Goal: Information Seeking & Learning: Learn about a topic

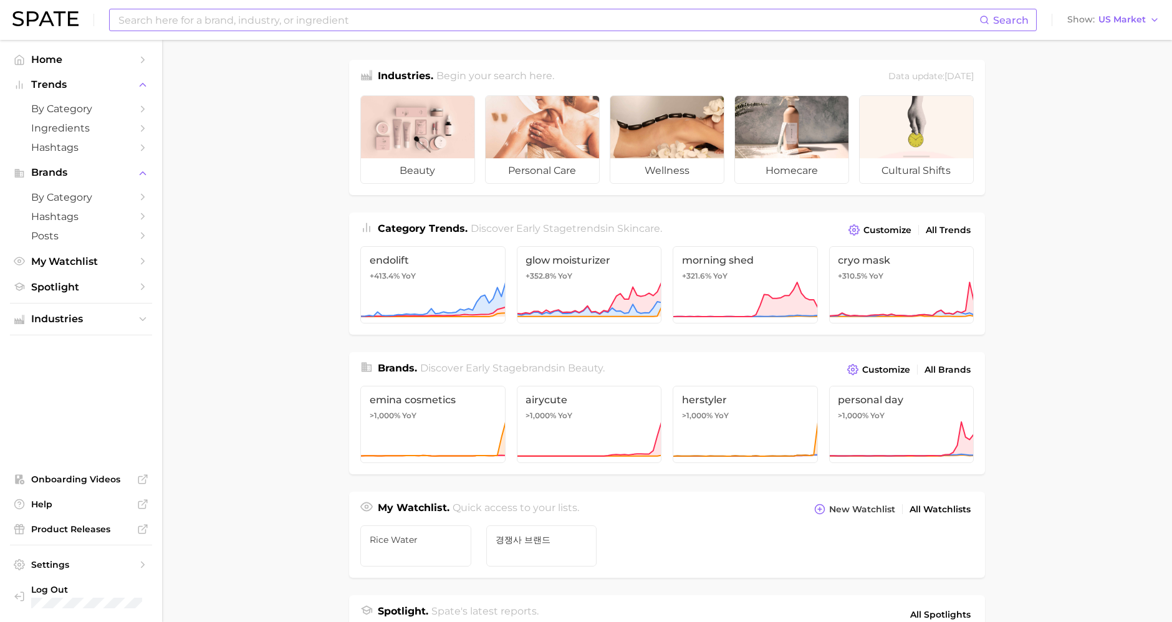
click at [249, 23] on input at bounding box center [548, 19] width 862 height 21
click at [95, 125] on span "Ingredients" at bounding box center [81, 128] width 100 height 12
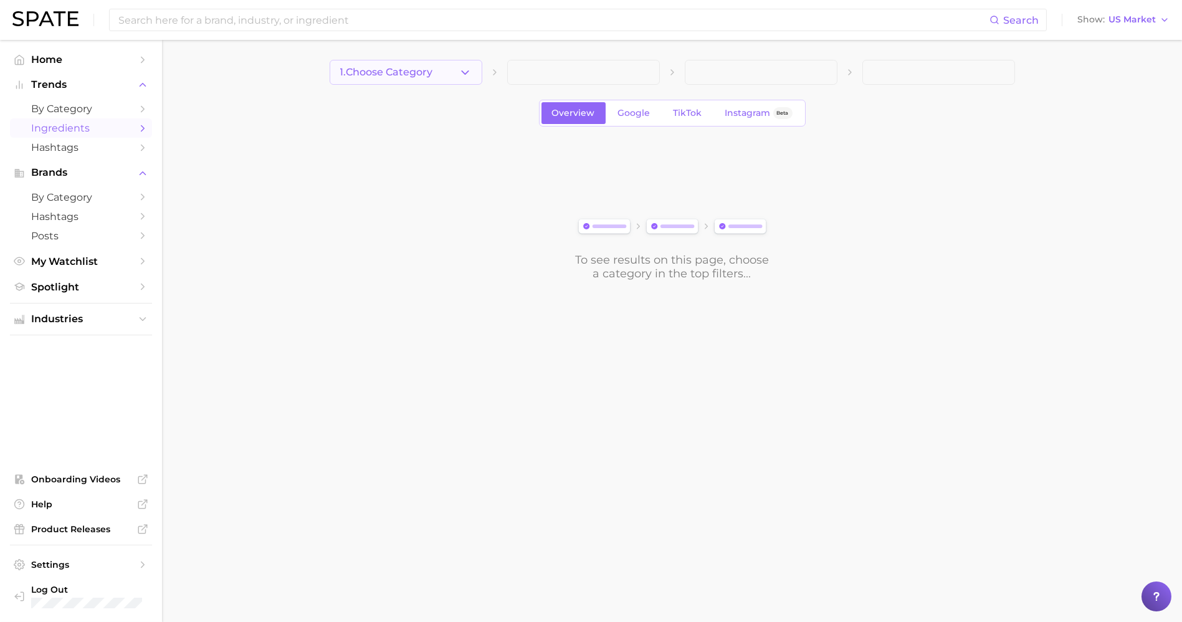
click at [453, 80] on button "1. Choose Category" at bounding box center [406, 72] width 153 height 25
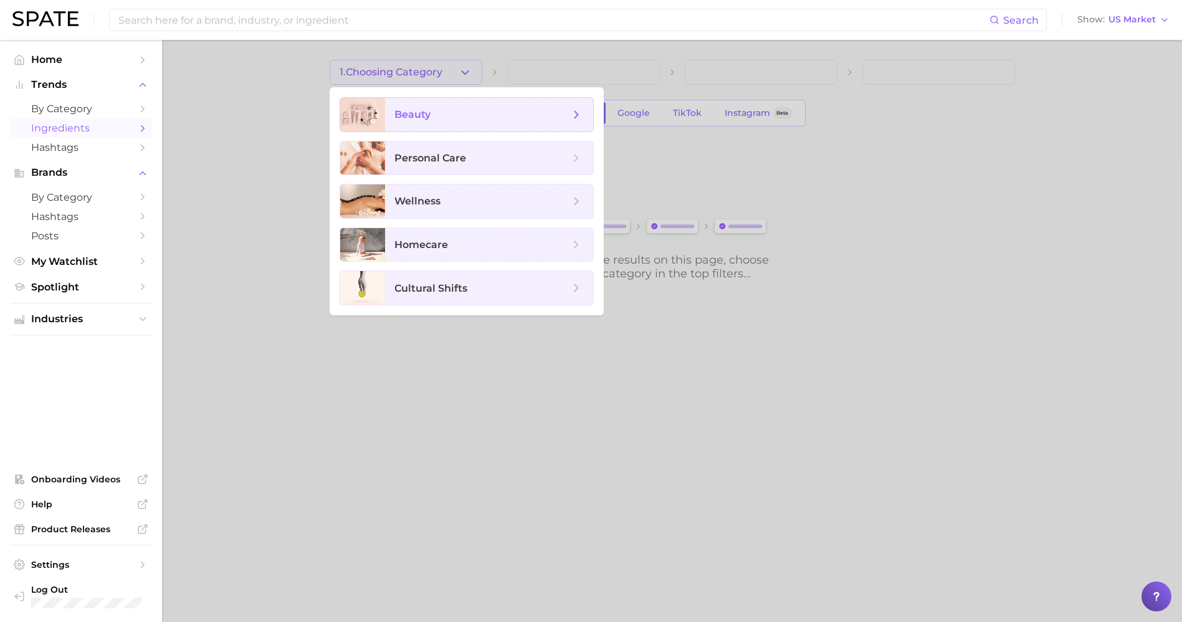
click at [451, 110] on span "beauty" at bounding box center [482, 115] width 175 height 14
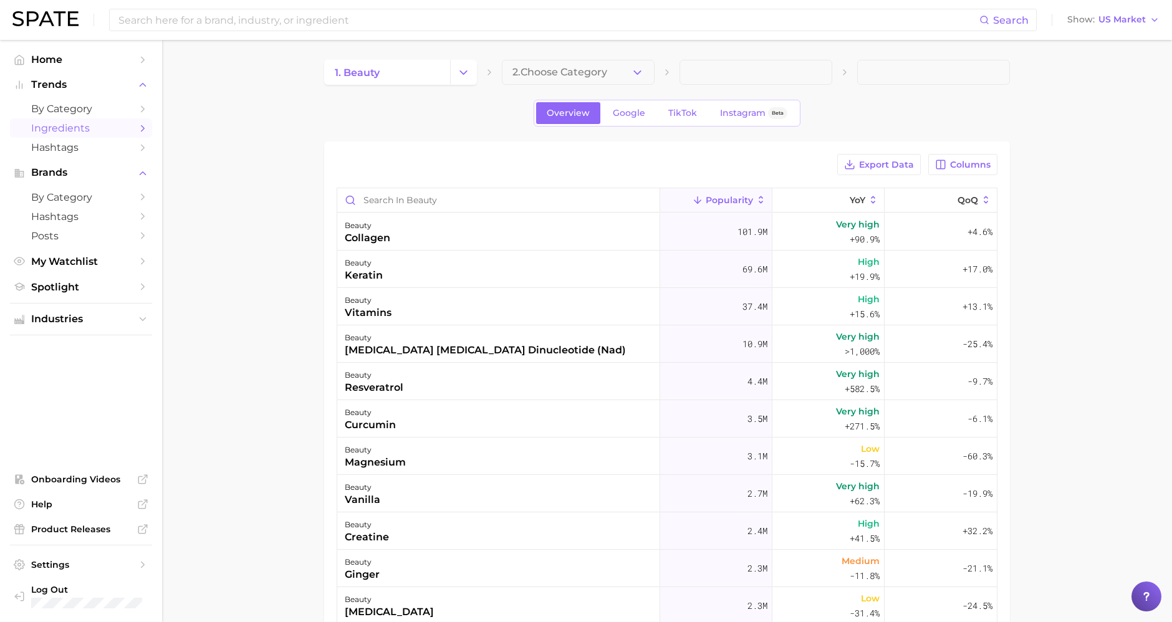
click at [585, 70] on span "2. Choose Category" at bounding box center [559, 72] width 95 height 11
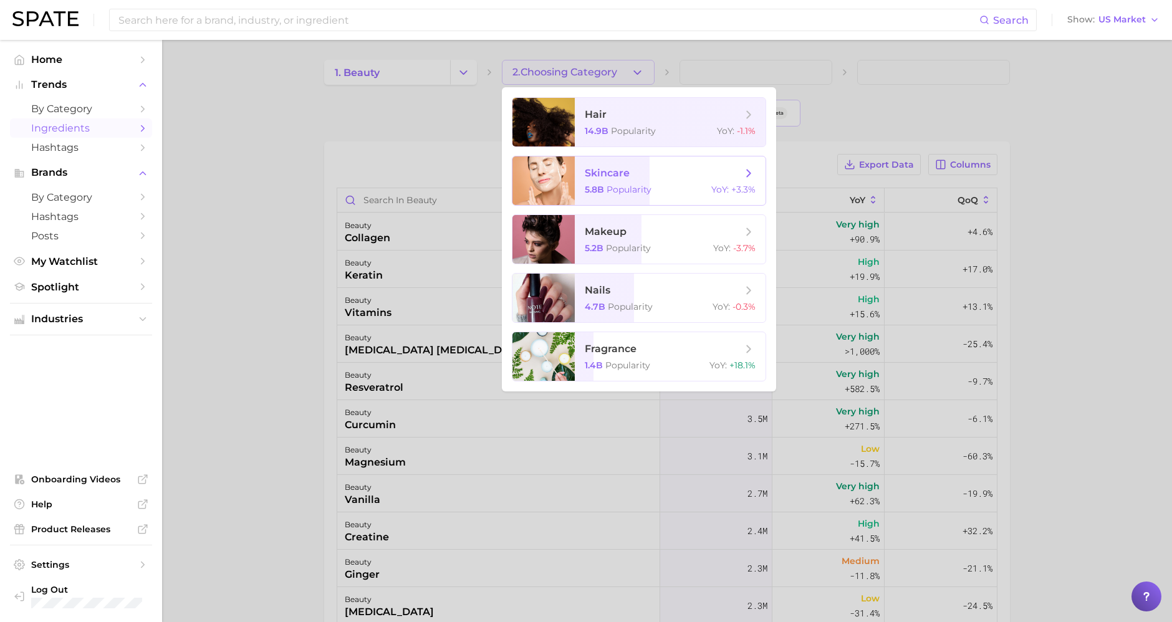
click at [626, 169] on span "skincare" at bounding box center [607, 173] width 45 height 12
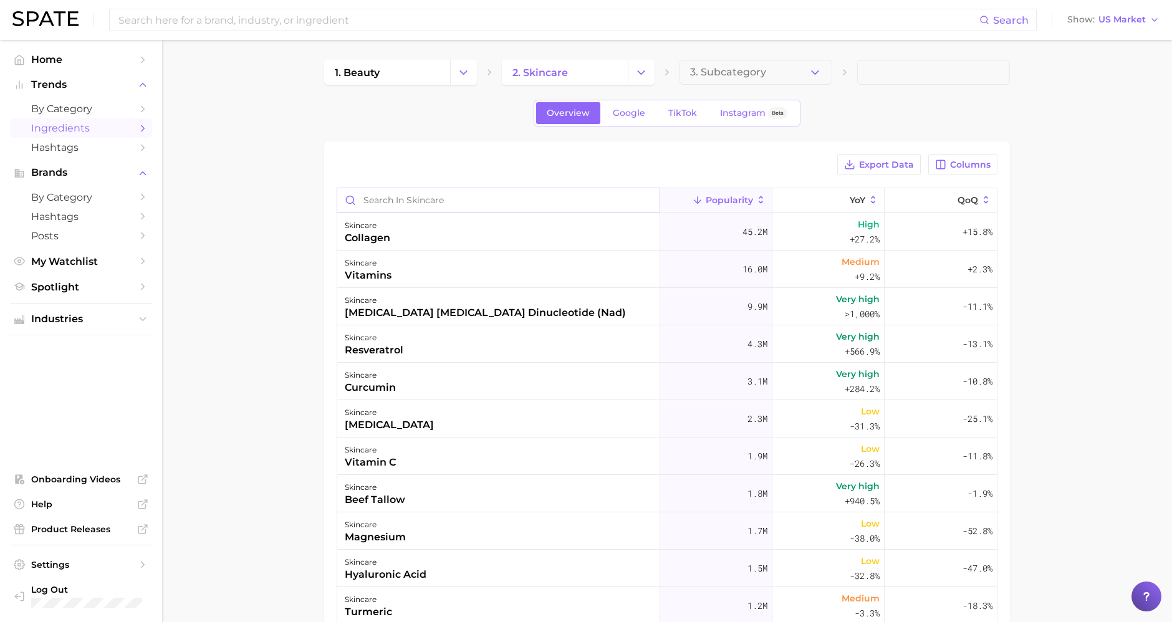
click at [525, 203] on input "Search in skincare" at bounding box center [498, 200] width 322 height 24
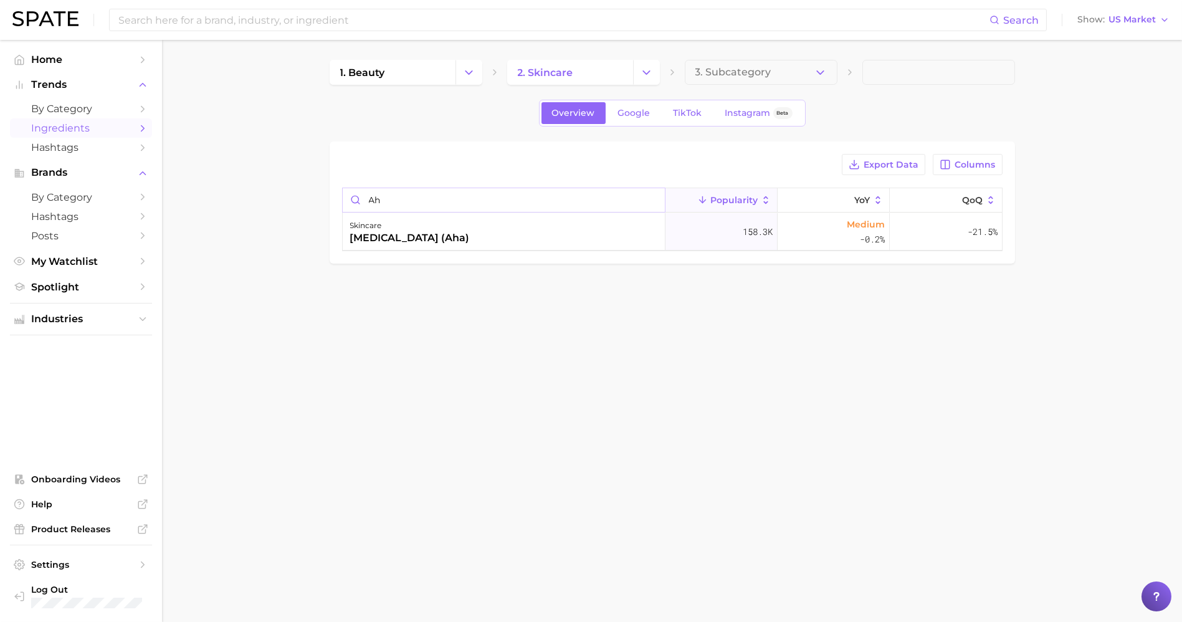
type input "a"
type input "bha"
click at [491, 242] on div "skincare bha" at bounding box center [504, 231] width 323 height 37
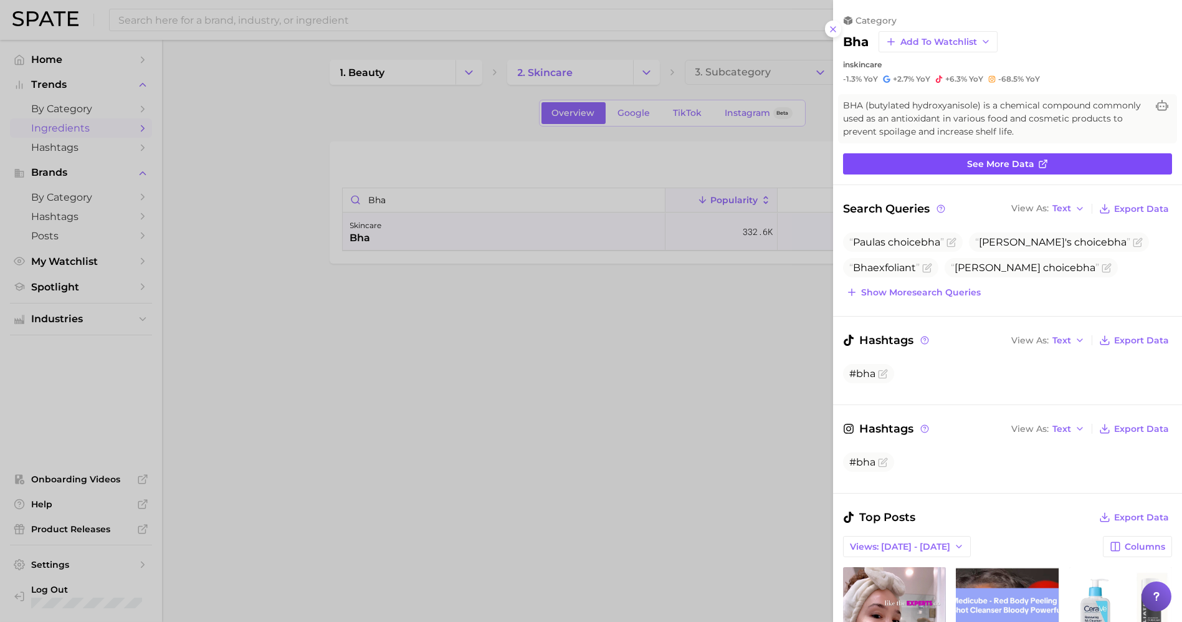
click at [988, 154] on link "See more data" at bounding box center [1007, 163] width 329 height 21
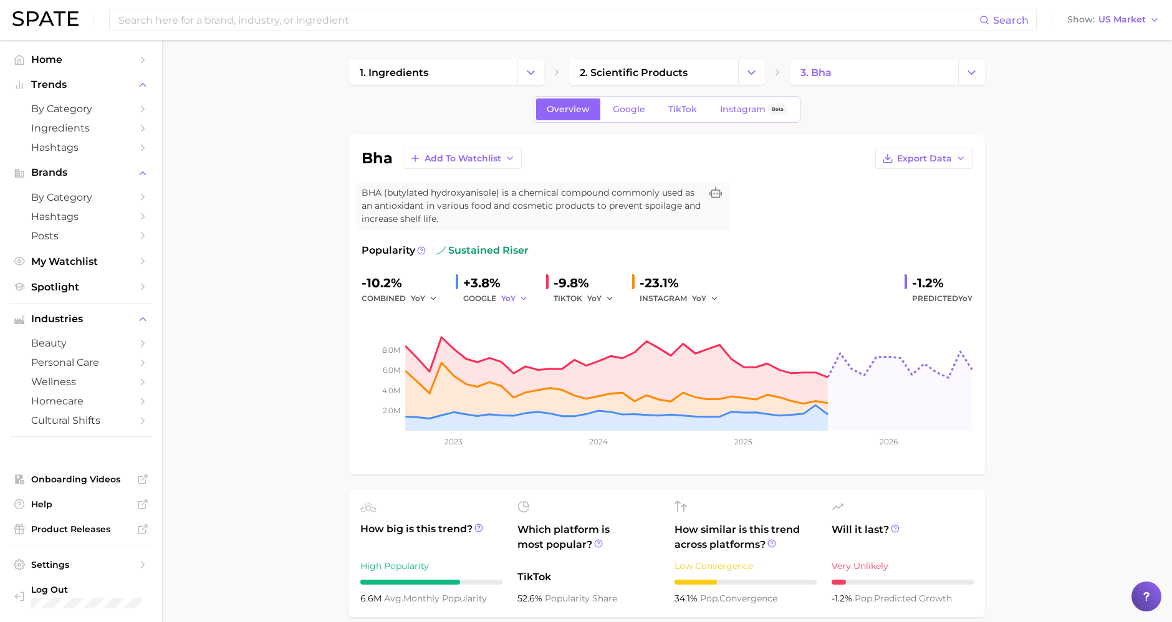
click at [514, 299] on span "YoY" at bounding box center [508, 298] width 14 height 11
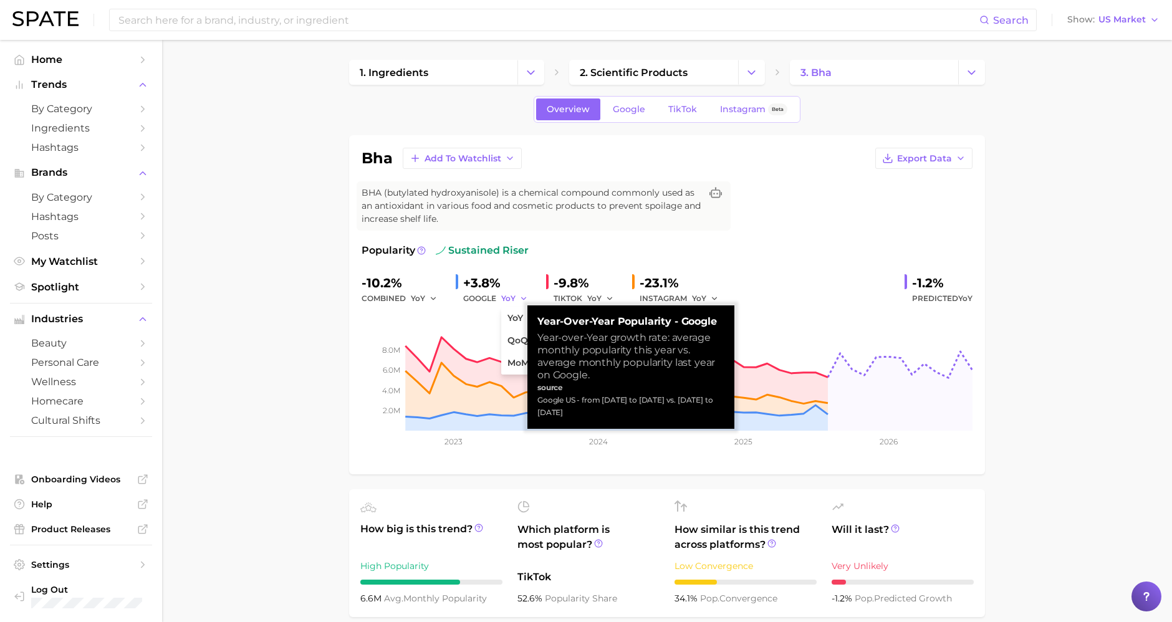
click at [514, 299] on span "YoY" at bounding box center [508, 298] width 14 height 11
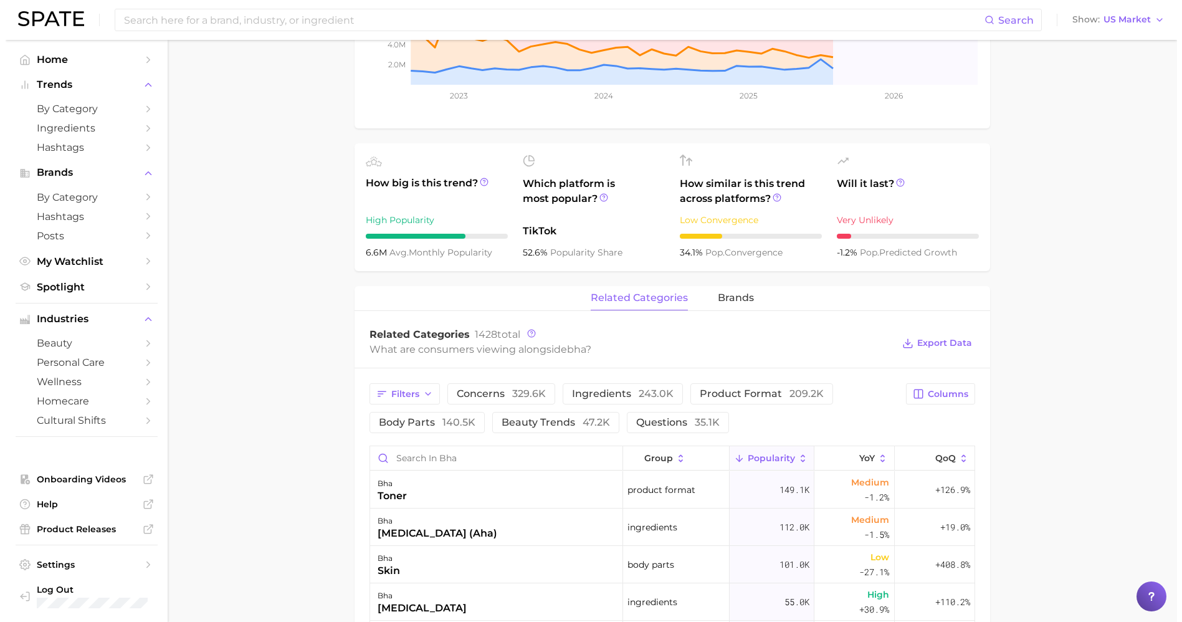
scroll to position [484, 0]
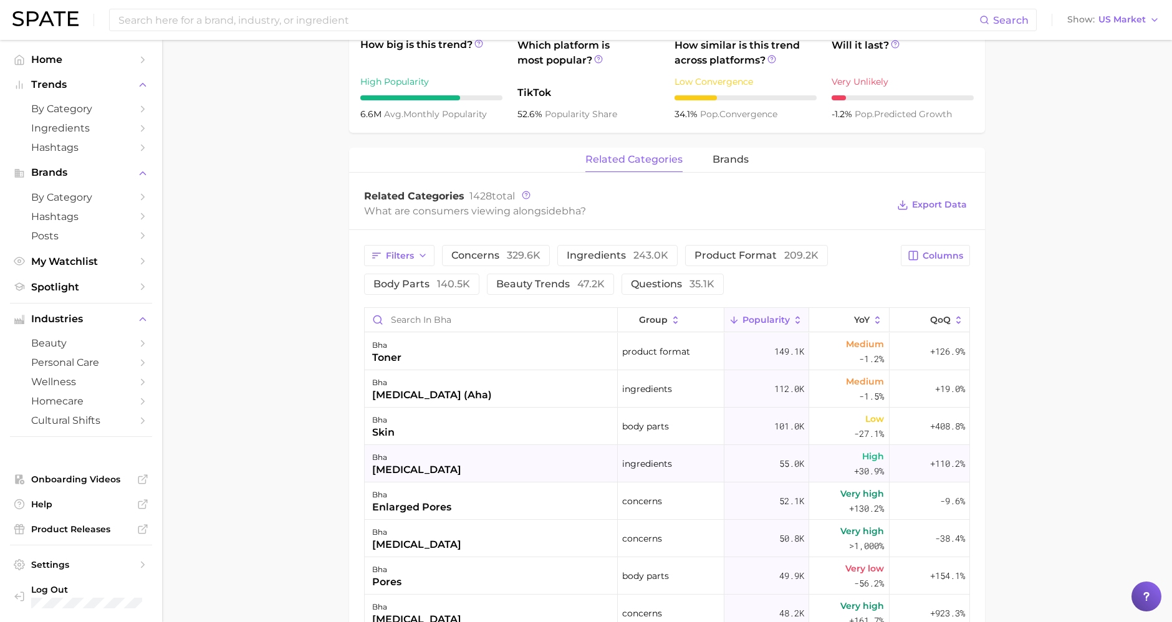
click at [439, 471] on div "bha [MEDICAL_DATA]" at bounding box center [491, 463] width 253 height 37
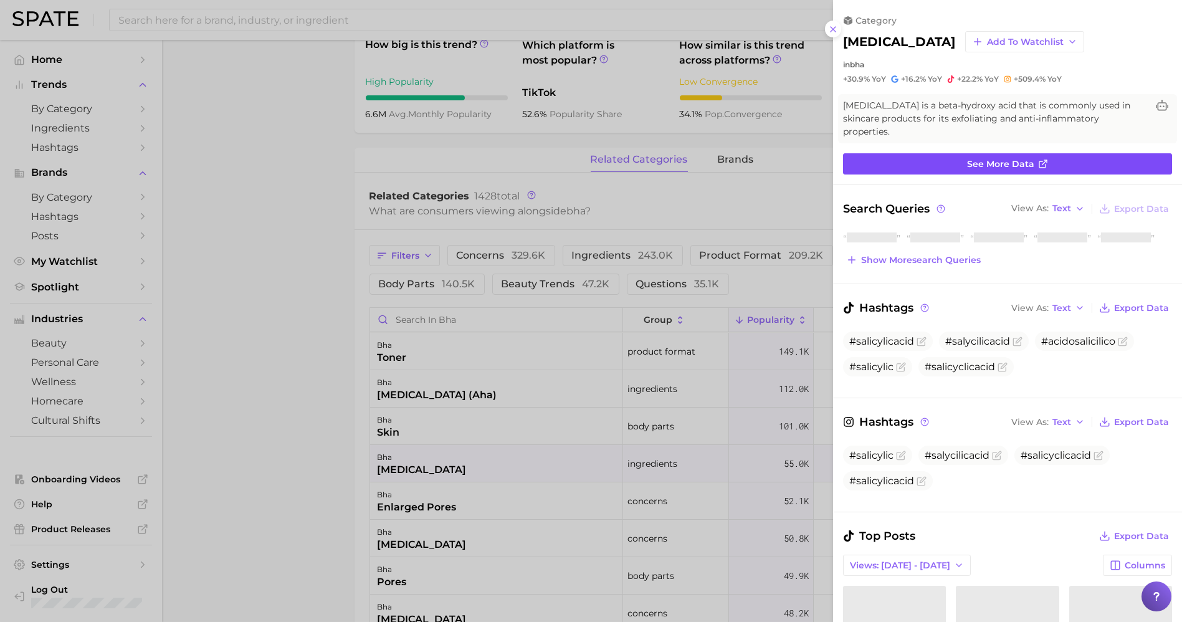
click at [878, 166] on link "See more data" at bounding box center [1007, 163] width 329 height 21
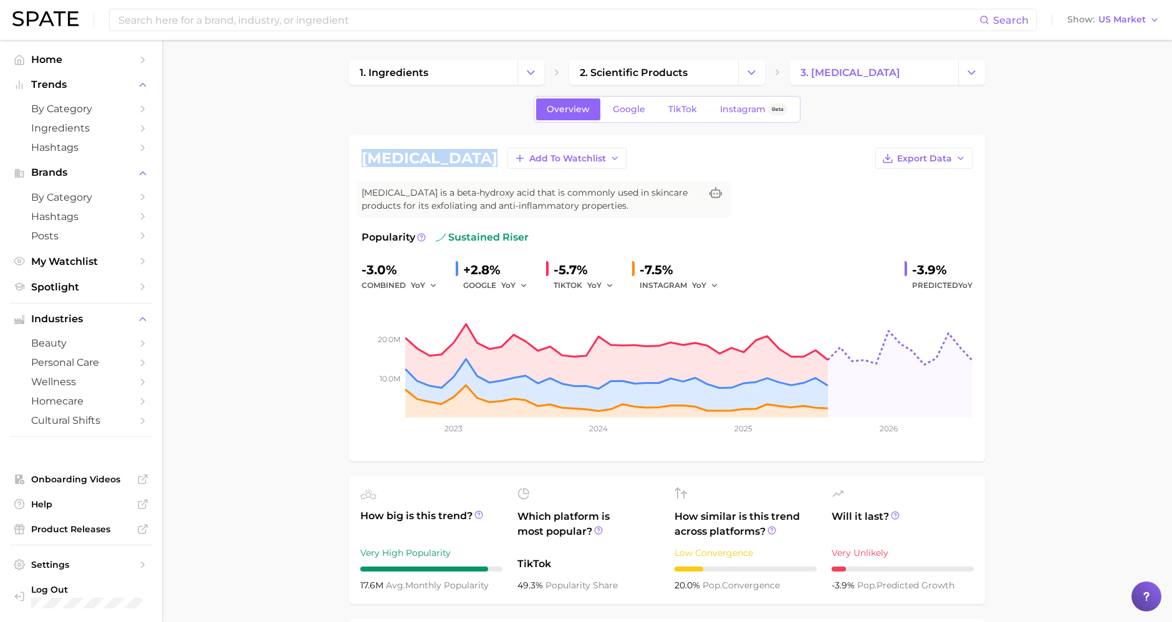
drag, startPoint x: 465, startPoint y: 152, endPoint x: 358, endPoint y: 153, distance: 107.2
click at [358, 153] on div "[MEDICAL_DATA] Add to Watchlist Export Data [MEDICAL_DATA] is a beta-hydroxy ac…" at bounding box center [667, 298] width 636 height 326
copy h1 "[MEDICAL_DATA]"
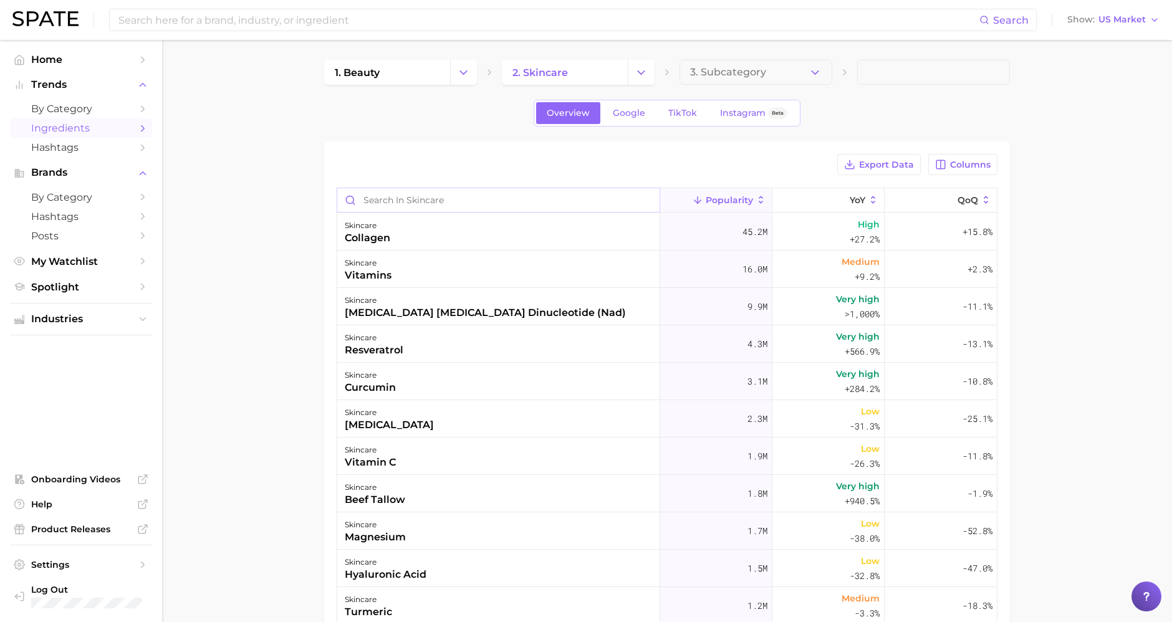
click at [481, 191] on input "Search in skincare" at bounding box center [498, 200] width 322 height 24
click at [973, 157] on button "Columns" at bounding box center [962, 164] width 69 height 21
click at [814, 208] on rect at bounding box center [811, 208] width 11 height 11
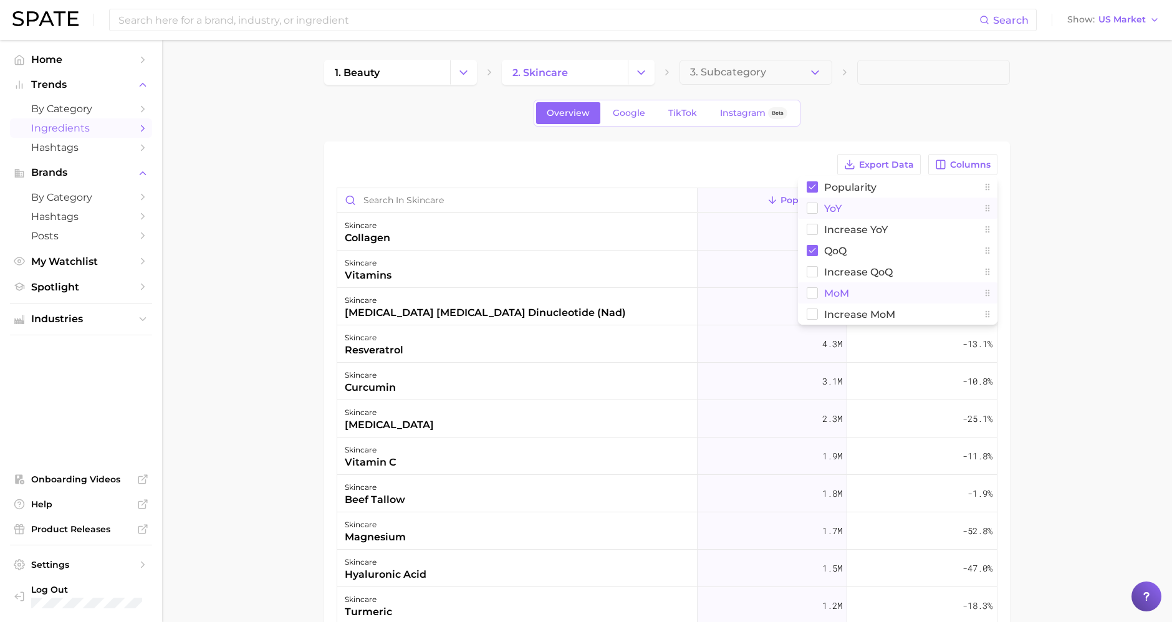
click at [813, 288] on rect at bounding box center [812, 293] width 11 height 11
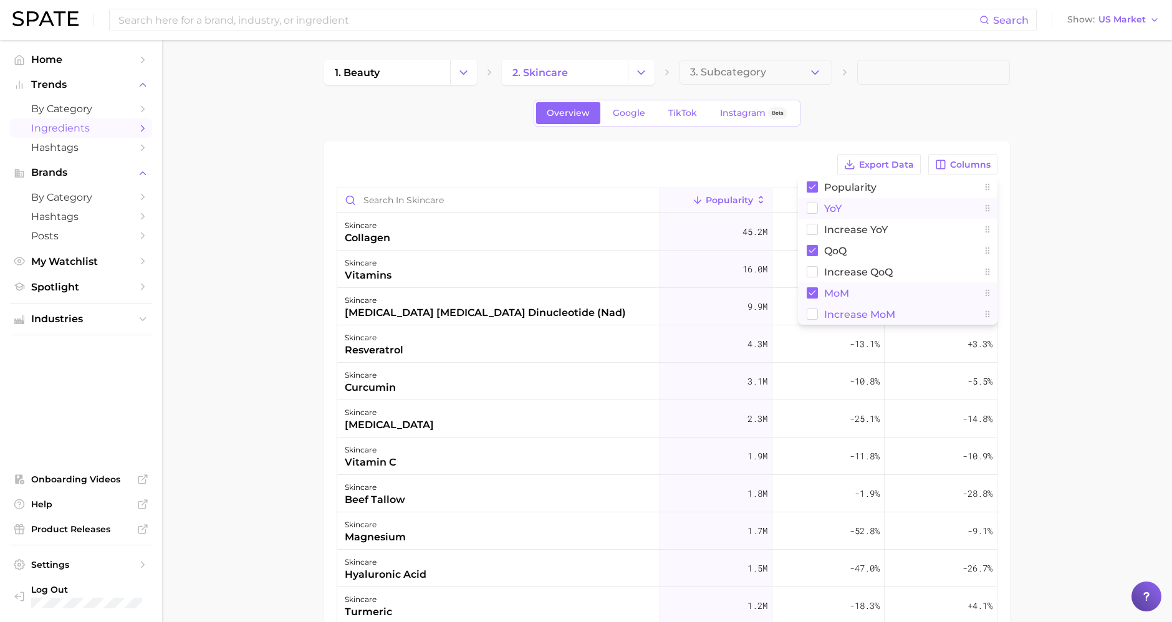
click at [818, 313] on button "Increase MoM" at bounding box center [897, 314] width 199 height 21
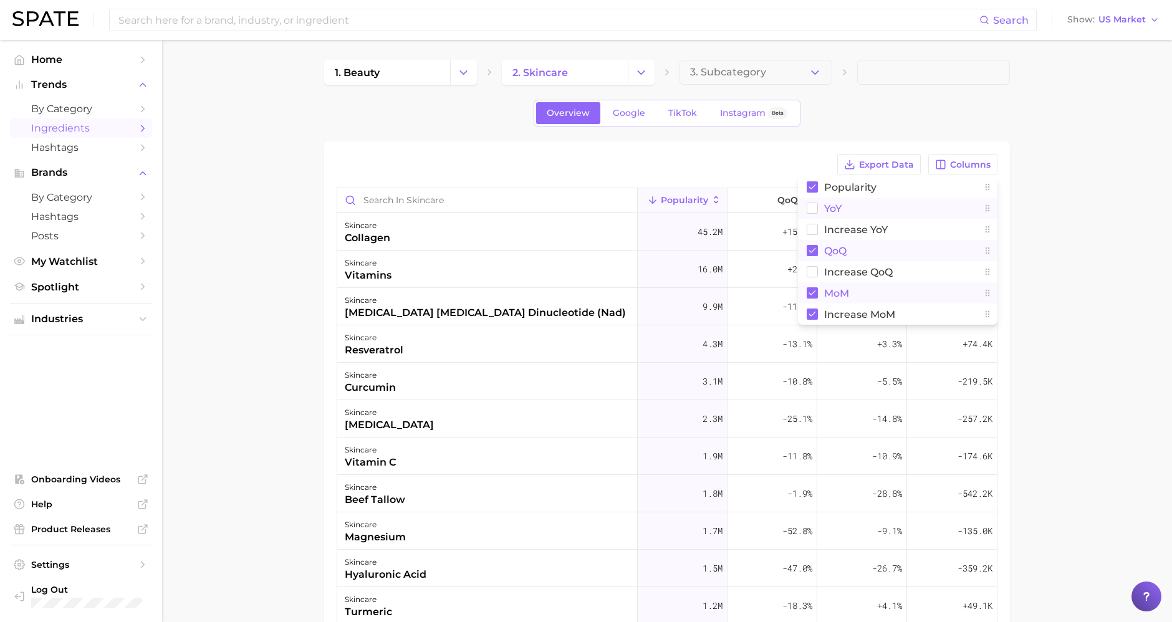
click at [813, 252] on rect at bounding box center [811, 250] width 11 height 11
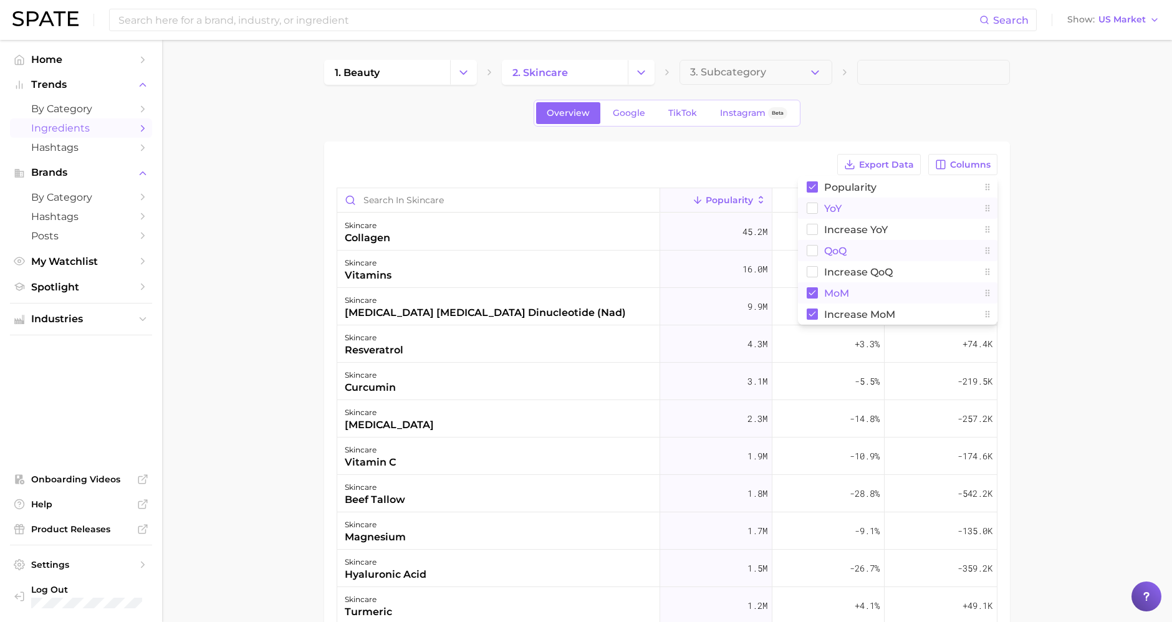
click at [1093, 248] on main "1. beauty 2. skincare 3. Subcategory Overview Google TikTok Instagram Beta Expo…" at bounding box center [667, 462] width 1010 height 844
click at [848, 198] on span "MoM" at bounding box center [854, 200] width 22 height 10
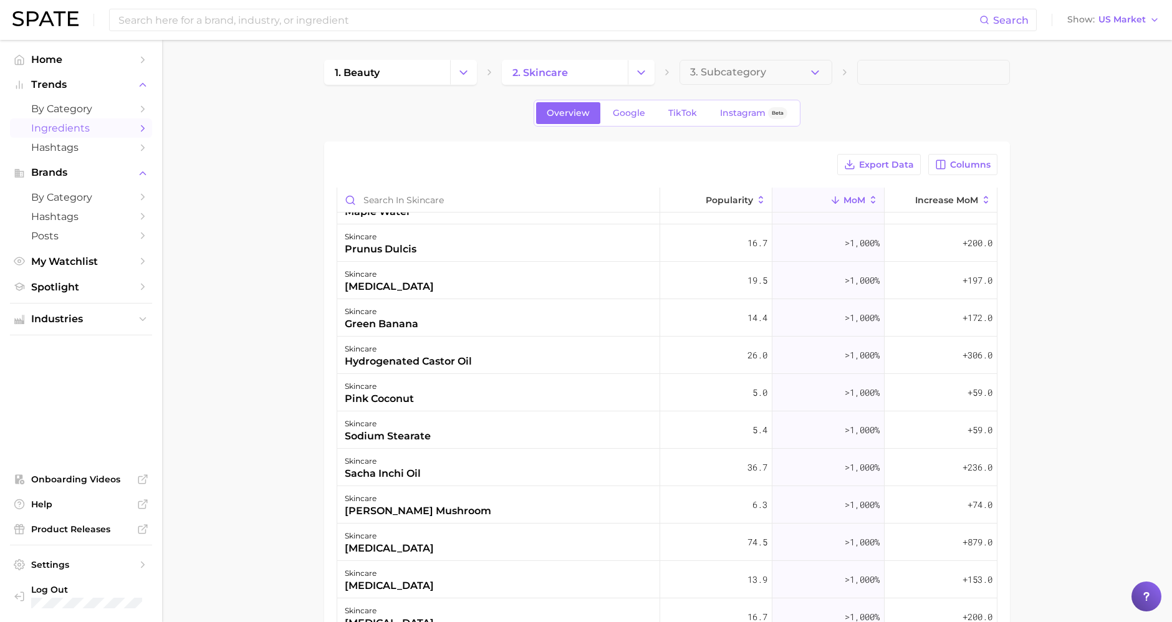
scroll to position [4016, 0]
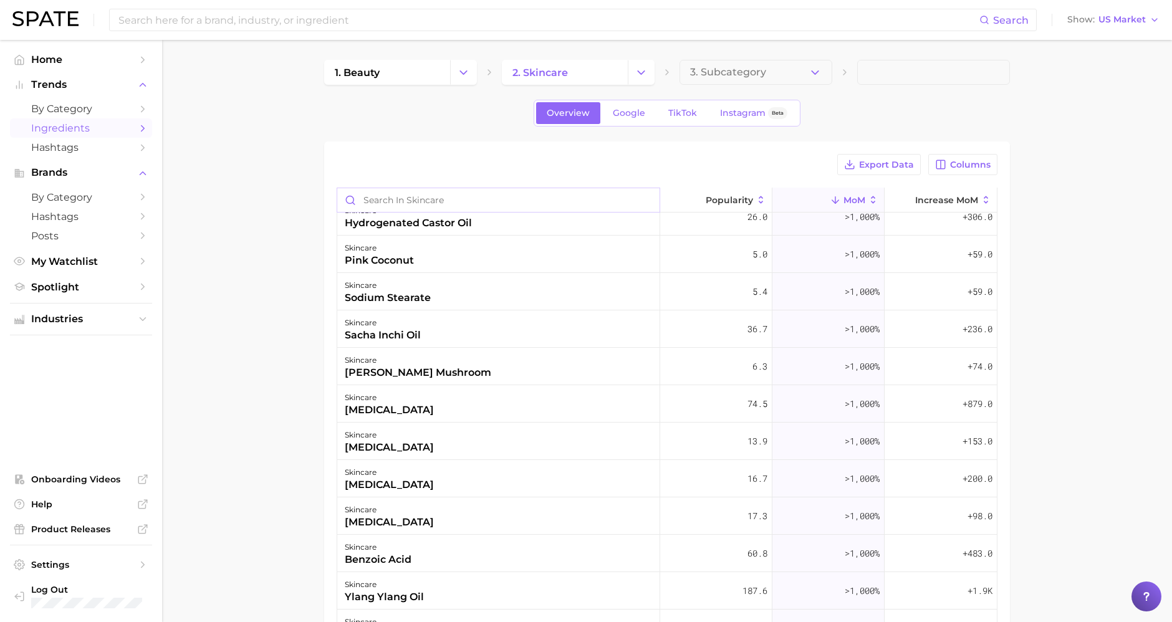
click at [484, 193] on input "Search in skincare" at bounding box center [498, 200] width 322 height 24
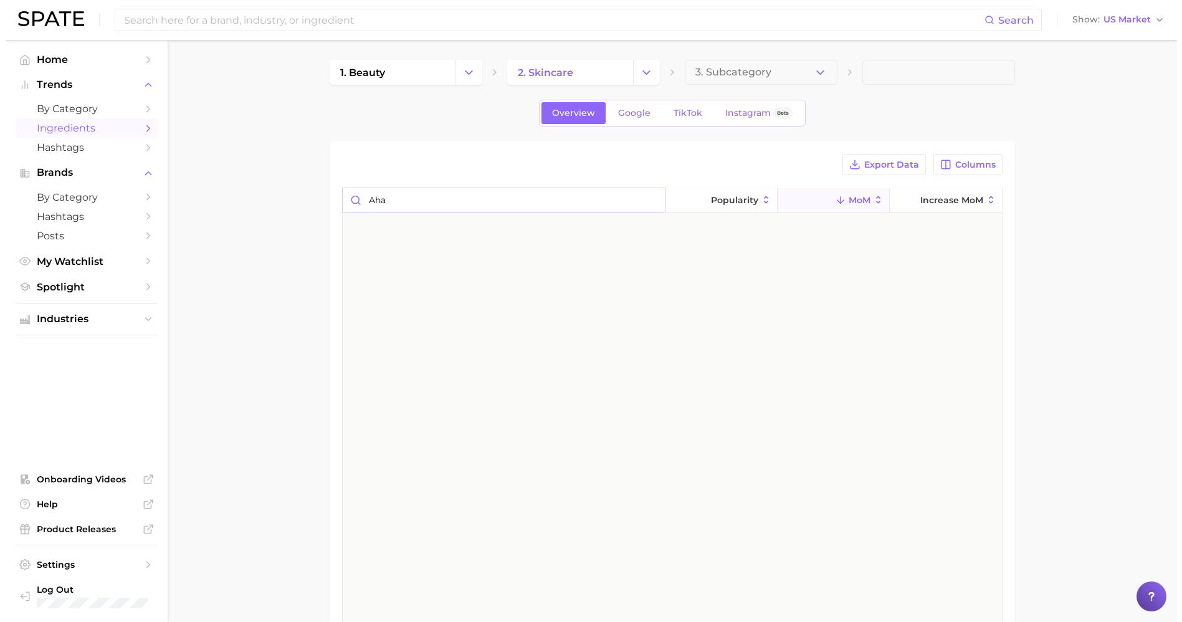
scroll to position [0, 0]
type input "a"
type input "bha"
